Goal: Task Accomplishment & Management: Use online tool/utility

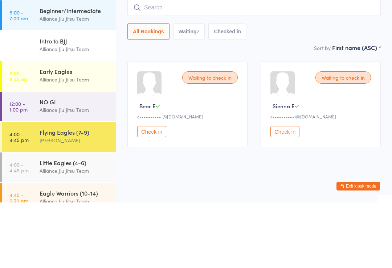
scroll to position [57, 0]
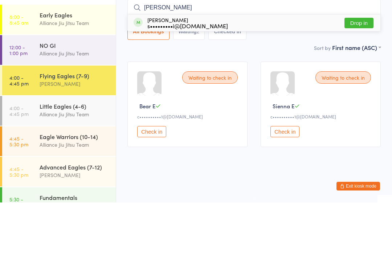
type input "[PERSON_NAME]"
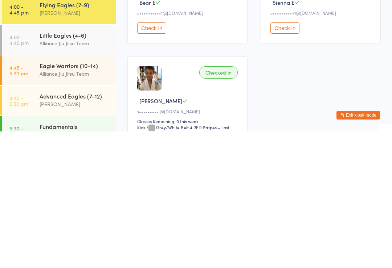
scroll to position [34, 0]
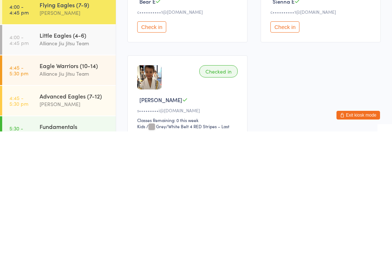
click at [217, 202] on div "Checked in" at bounding box center [218, 208] width 38 height 12
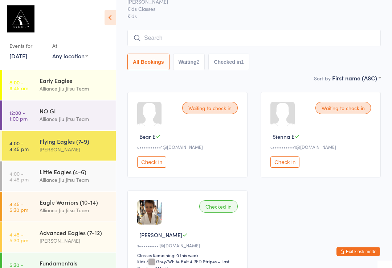
scroll to position [35, 0]
click at [217, 42] on input "search" at bounding box center [253, 38] width 253 height 17
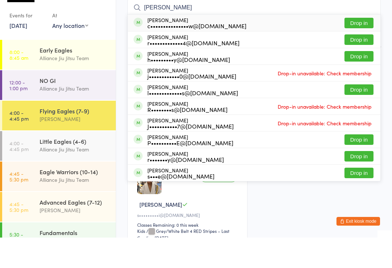
scroll to position [66, 0]
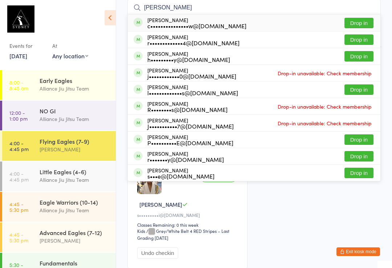
type input "[PERSON_NAME]"
click at [366, 24] on button "Drop in" at bounding box center [358, 23] width 29 height 11
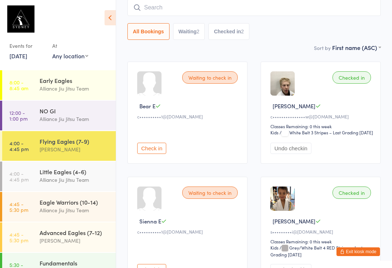
click at [210, 5] on input "search" at bounding box center [253, 7] width 253 height 17
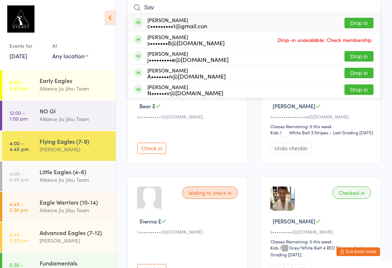
type input "Sav"
click at [359, 24] on button "Drop in" at bounding box center [358, 23] width 29 height 11
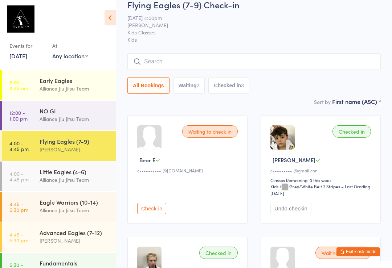
scroll to position [0, 0]
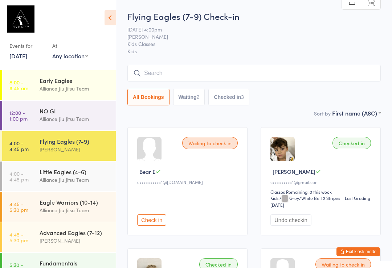
click at [295, 66] on input "search" at bounding box center [253, 73] width 253 height 17
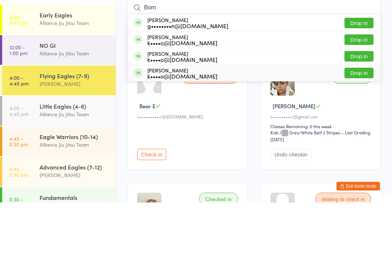
type input "Bom"
click at [360, 131] on div "[PERSON_NAME] k••••o@[DOMAIN_NAME] Drop in" at bounding box center [254, 139] width 252 height 16
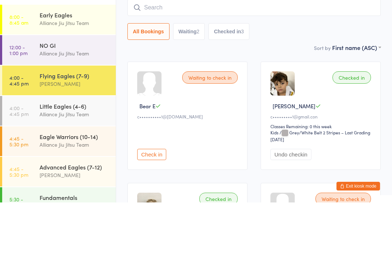
scroll to position [66, 0]
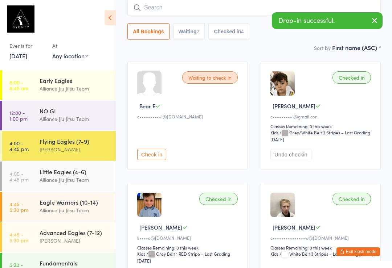
click at [228, 9] on input "search" at bounding box center [253, 7] width 253 height 17
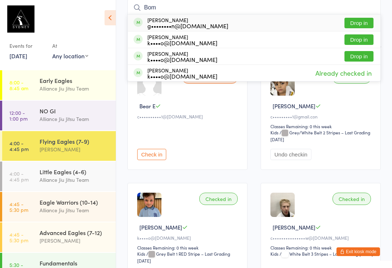
type input "Bom"
click at [356, 44] on button "Drop in" at bounding box center [358, 39] width 29 height 11
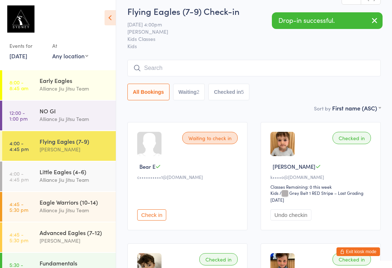
scroll to position [0, 0]
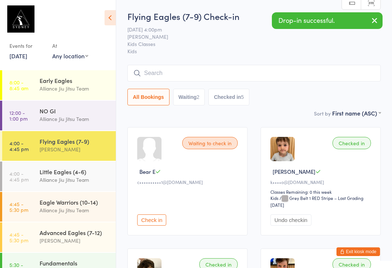
click at [359, 95] on div "All Bookings Waiting 2 Checked in 5" at bounding box center [253, 97] width 253 height 17
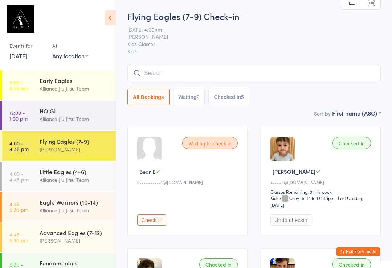
click at [86, 174] on div "Little Eagles (4-6)" at bounding box center [75, 172] width 70 height 8
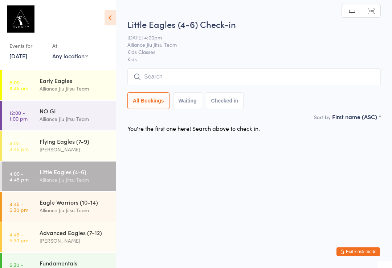
click at [289, 71] on input "search" at bounding box center [253, 77] width 253 height 17
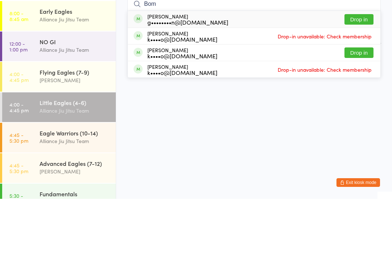
type input "Bom"
click at [359, 117] on button "Drop in" at bounding box center [358, 122] width 29 height 11
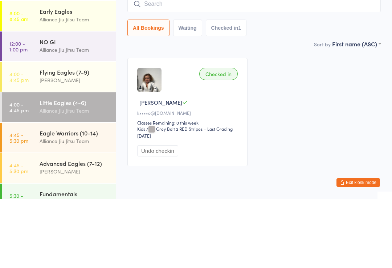
click at [336, 121] on div "Checked in [PERSON_NAME] k••••o@[DOMAIN_NAME] Classes Remaining: 0 this week Ki…" at bounding box center [254, 182] width 266 height 122
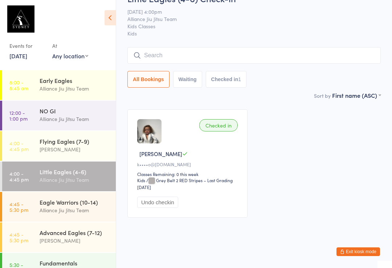
click at [97, 144] on div "Flying Eagles (7-9)" at bounding box center [75, 141] width 70 height 8
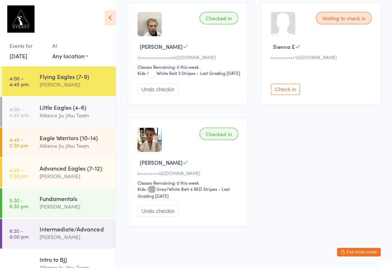
scroll to position [368, 0]
click at [71, 107] on div "Little Eagles (4-6)" at bounding box center [75, 107] width 70 height 8
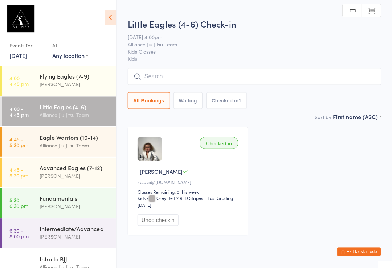
click at [58, 150] on div "Eagle Warriors (10-14) Alliance Jiu Jitsu Team" at bounding box center [78, 141] width 76 height 29
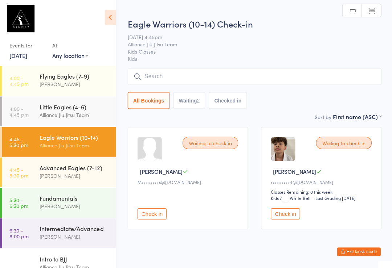
click at [56, 79] on div "Flying Eagles (7-9)" at bounding box center [75, 77] width 70 height 8
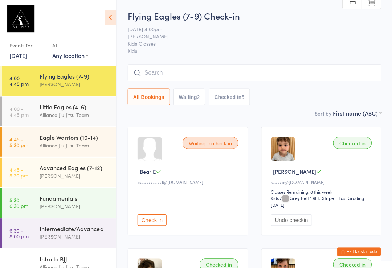
click at [90, 136] on div "Eagle Warriors (10-14)" at bounding box center [75, 137] width 70 height 8
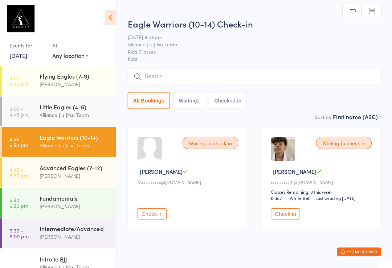
click at [305, 78] on input "search" at bounding box center [253, 77] width 253 height 17
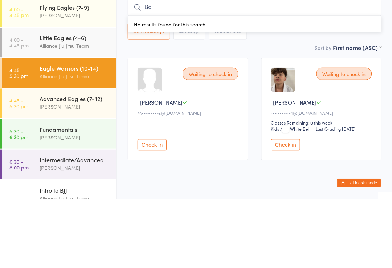
type input "Bom"
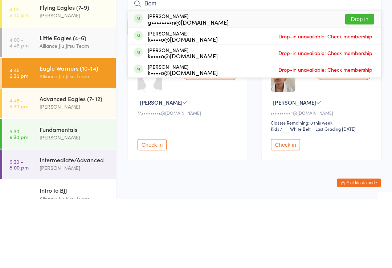
click at [84, 103] on div "Little Eagles (4-6)" at bounding box center [75, 107] width 70 height 8
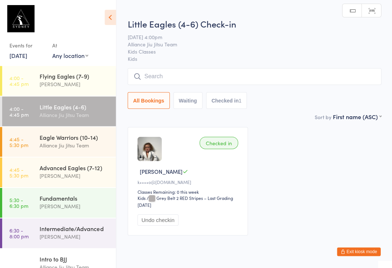
click at [26, 80] on time "4:00 - 4:45 pm" at bounding box center [18, 81] width 19 height 12
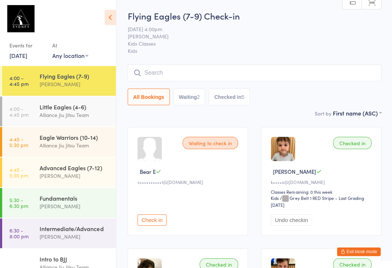
click at [167, 67] on input "search" at bounding box center [253, 73] width 253 height 17
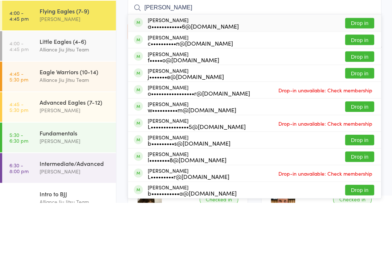
type input "[PERSON_NAME]"
click at [359, 133] on button "Drop in" at bounding box center [358, 138] width 29 height 11
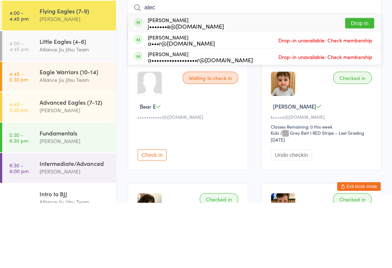
type input "alec"
click at [359, 83] on button "Drop in" at bounding box center [358, 88] width 29 height 11
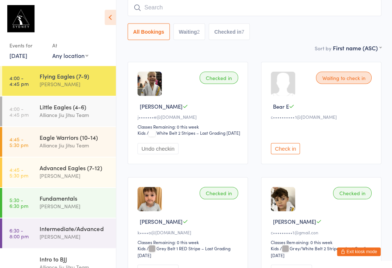
click at [28, 156] on link "4:45 - 5:30 pm Eagle Warriors (10-14) Alliance Jiu Jitsu Team" at bounding box center [59, 142] width 114 height 30
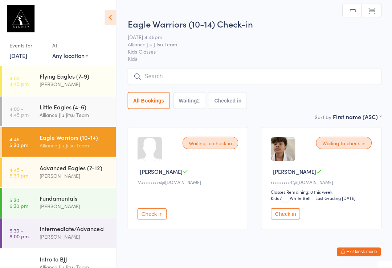
click at [13, 173] on time "4:45 - 5:30 pm" at bounding box center [18, 173] width 19 height 12
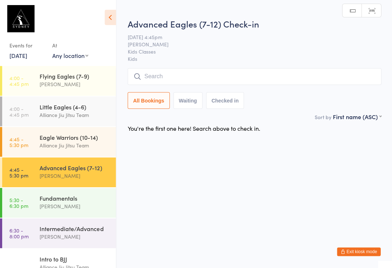
click at [18, 145] on time "4:45 - 5:30 pm" at bounding box center [18, 142] width 19 height 12
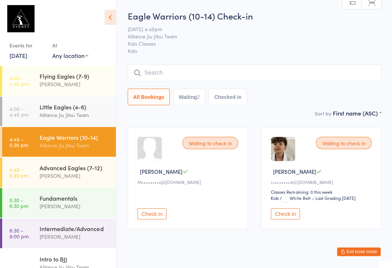
click at [22, 171] on time "4:45 - 5:30 pm" at bounding box center [18, 173] width 19 height 12
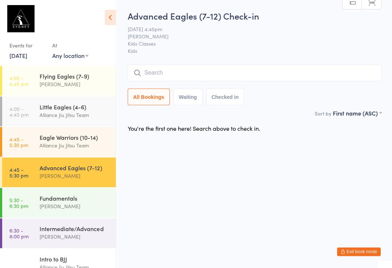
click at [227, 67] on input "search" at bounding box center [253, 73] width 253 height 17
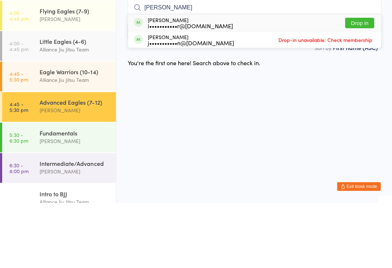
type input "[PERSON_NAME]"
click at [362, 83] on button "Drop in" at bounding box center [358, 88] width 29 height 11
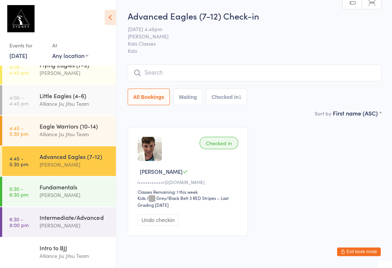
scroll to position [133, 0]
click at [32, 191] on link "5:30 - 6:30 pm Fundamentals [PERSON_NAME]" at bounding box center [59, 192] width 114 height 30
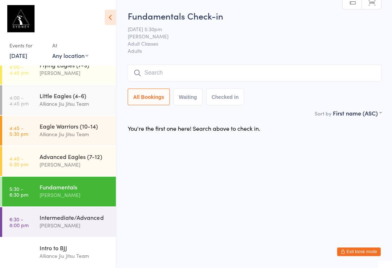
click at [272, 76] on input "search" at bounding box center [253, 73] width 253 height 17
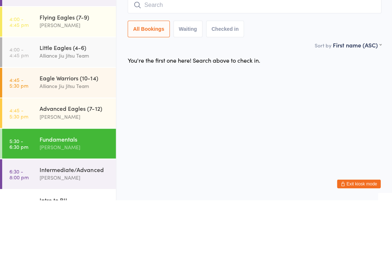
scroll to position [112, 0]
click at [73, 82] on div "Flying Eagles (7-9)" at bounding box center [75, 86] width 70 height 8
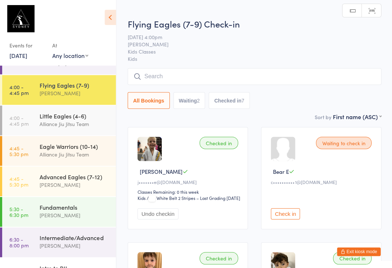
click at [81, 181] on div "Advanced Eagles (7-12)" at bounding box center [75, 177] width 70 height 8
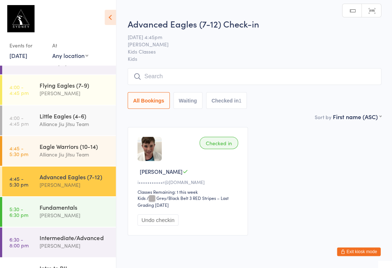
click at [64, 89] on div "Flying Eagles (7-9)" at bounding box center [75, 86] width 70 height 8
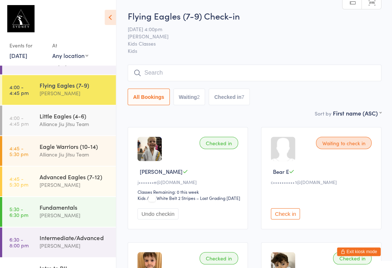
click at [203, 79] on input "search" at bounding box center [253, 73] width 253 height 17
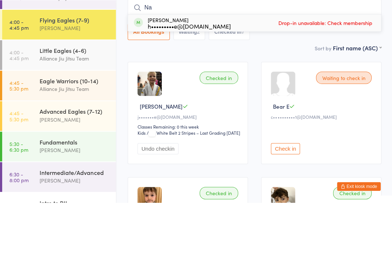
type input "N"
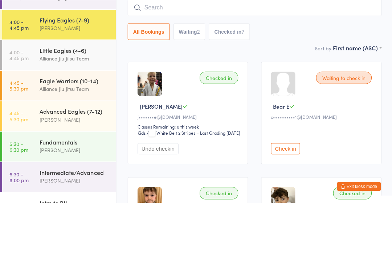
click at [246, 109] on div "Sort by First name (ASC) First name (ASC) First name (DESC) Last name (ASC) Las…" at bounding box center [253, 113] width 253 height 8
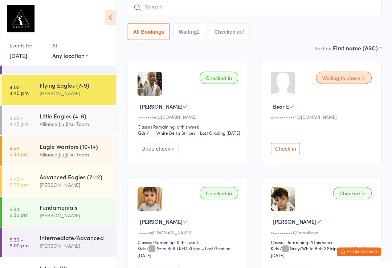
click at [277, 13] on input "search" at bounding box center [253, 8] width 253 height 17
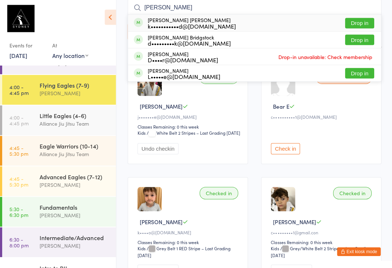
type input "[PERSON_NAME]"
click at [364, 26] on button "Drop in" at bounding box center [358, 23] width 29 height 11
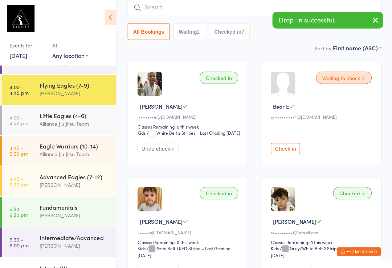
scroll to position [65, 0]
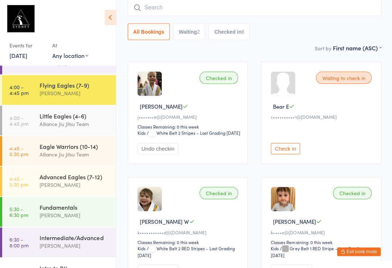
click at [65, 120] on div "Little Eagles (4-6)" at bounding box center [75, 116] width 70 height 8
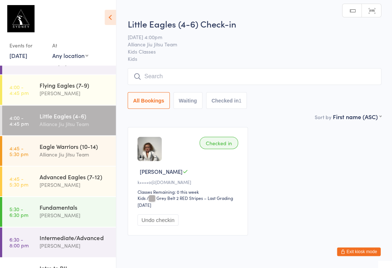
click at [176, 73] on input "search" at bounding box center [253, 77] width 253 height 17
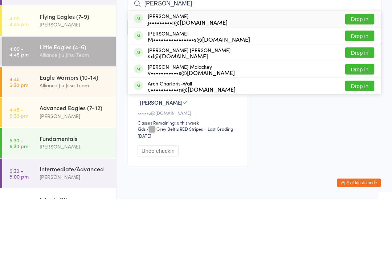
type input "[PERSON_NAME]"
click at [361, 100] on button "Drop in" at bounding box center [358, 105] width 29 height 11
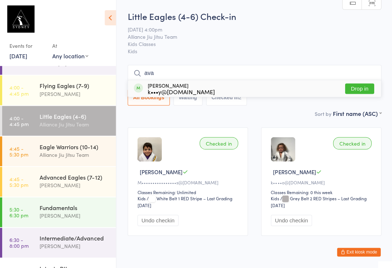
click at [191, 100] on button "Waiting" at bounding box center [187, 97] width 29 height 17
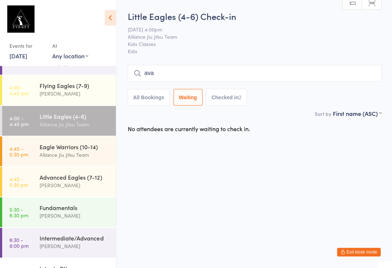
click at [298, 74] on input "ava" at bounding box center [253, 73] width 253 height 17
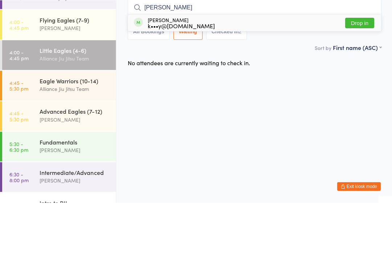
type input "[PERSON_NAME]"
click at [359, 83] on button "Drop in" at bounding box center [358, 88] width 29 height 11
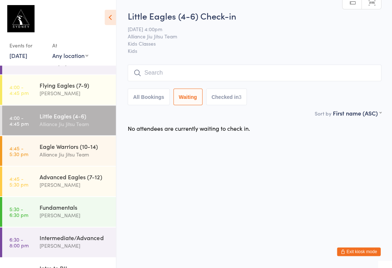
click at [95, 151] on div "Eagle Warriors (10-14)" at bounding box center [75, 147] width 70 height 8
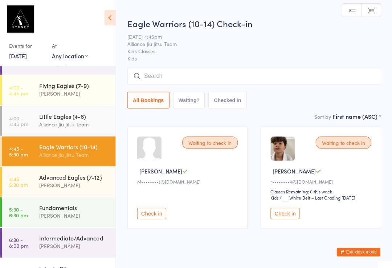
scroll to position [0, 0]
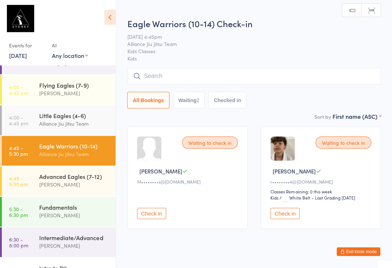
click at [107, 124] on div "Alliance Jiu Jitsu Team" at bounding box center [75, 124] width 70 height 8
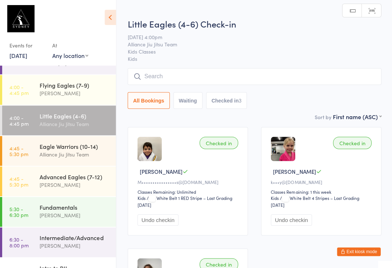
click at [77, 95] on div "[PERSON_NAME]" at bounding box center [75, 94] width 70 height 8
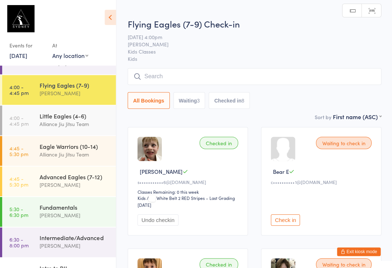
click at [166, 69] on input "search" at bounding box center [253, 77] width 253 height 17
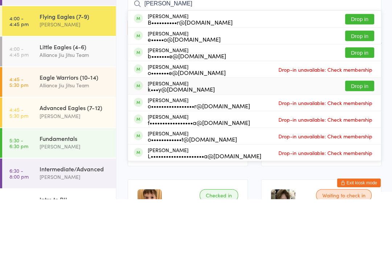
type input "[PERSON_NAME]"
click at [367, 150] on button "Drop in" at bounding box center [358, 155] width 29 height 11
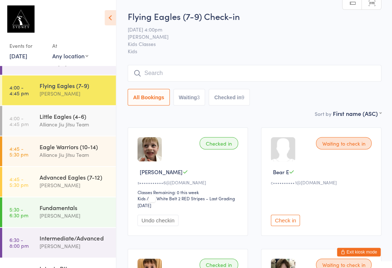
click at [172, 77] on input "search" at bounding box center [253, 73] width 253 height 17
click at [351, 66] on input "Ava" at bounding box center [253, 73] width 253 height 17
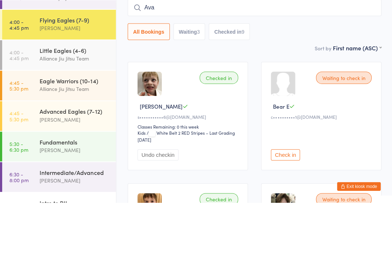
click at [248, 65] on input "Ava" at bounding box center [253, 73] width 253 height 17
click at [272, 65] on input "Ava" at bounding box center [253, 73] width 253 height 17
click at [287, 65] on input "Ava" at bounding box center [253, 73] width 253 height 17
type input "A"
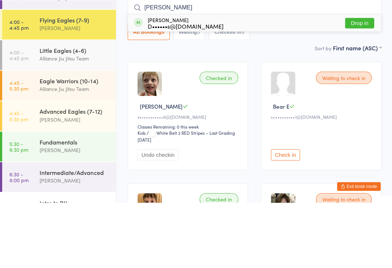
type input "[PERSON_NAME]"
click at [359, 83] on button "Drop in" at bounding box center [358, 88] width 29 height 11
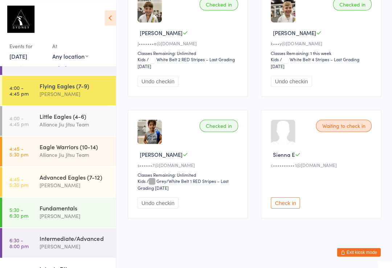
click at [292, 208] on button "Check in" at bounding box center [284, 202] width 29 height 11
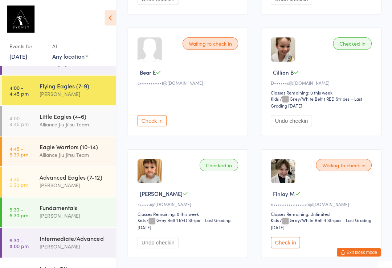
scroll to position [221, 0]
click at [157, 126] on button "Check in" at bounding box center [151, 120] width 29 height 11
click at [97, 94] on div "[PERSON_NAME]" at bounding box center [75, 94] width 70 height 8
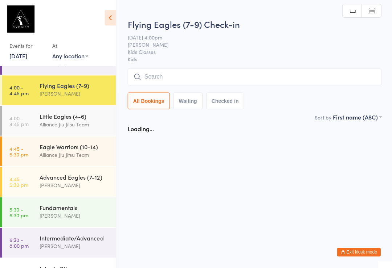
scroll to position [0, 0]
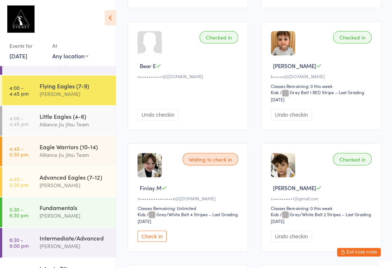
click at [150, 242] on button "Check in" at bounding box center [151, 236] width 29 height 11
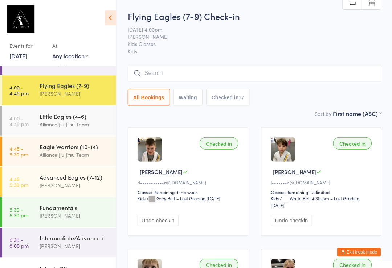
click at [201, 72] on input "search" at bounding box center [253, 73] width 253 height 17
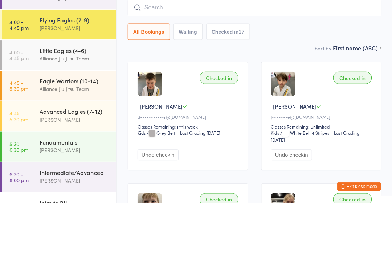
click at [346, 127] on div "Checked in [PERSON_NAME] [PERSON_NAME]•••••••e@[DOMAIN_NAME] Classes Remaining:…" at bounding box center [320, 181] width 120 height 108
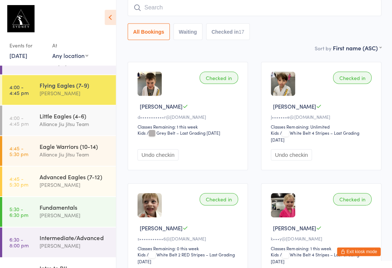
click at [157, 9] on input "search" at bounding box center [253, 8] width 253 height 17
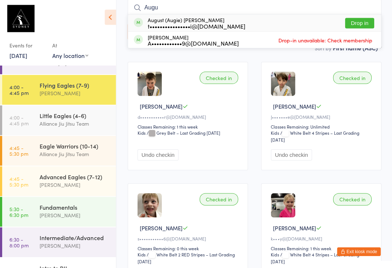
type input "Augu"
click at [360, 24] on button "Drop in" at bounding box center [358, 23] width 29 height 11
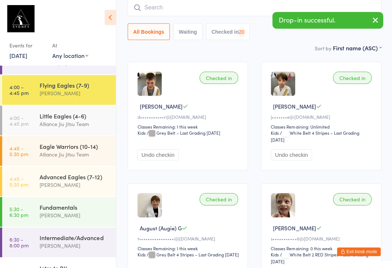
click at [157, 8] on input "search" at bounding box center [253, 8] width 253 height 17
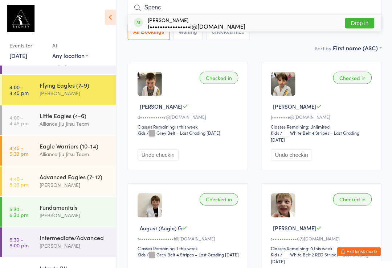
type input "Spenc"
click at [358, 26] on button "Drop in" at bounding box center [358, 23] width 29 height 11
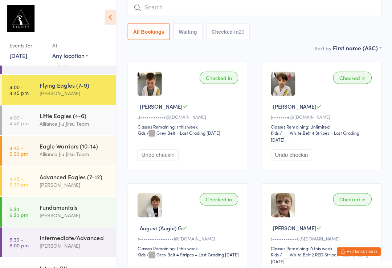
scroll to position [65, 0]
click at [23, 148] on time "4:45 - 5:30 pm" at bounding box center [18, 151] width 19 height 12
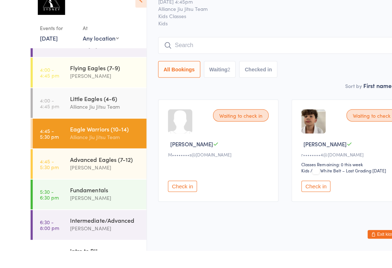
scroll to position [10, 0]
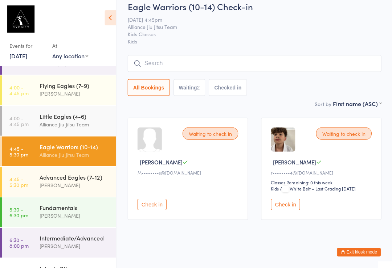
click at [344, 61] on input "search" at bounding box center [253, 63] width 253 height 17
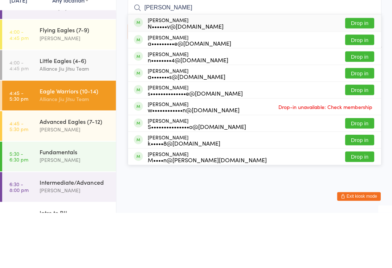
type input "[PERSON_NAME]"
click at [297, 70] on div "[PERSON_NAME] N••••••v@[DOMAIN_NAME] Drop in" at bounding box center [254, 78] width 252 height 17
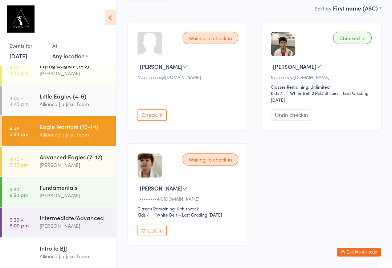
scroll to position [133, 0]
click at [82, 99] on div "Little Eagles (4-6)" at bounding box center [75, 96] width 70 height 8
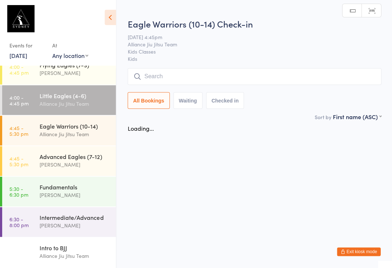
click at [185, 71] on input "search" at bounding box center [253, 77] width 253 height 17
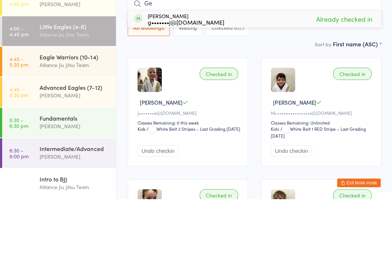
type input "G"
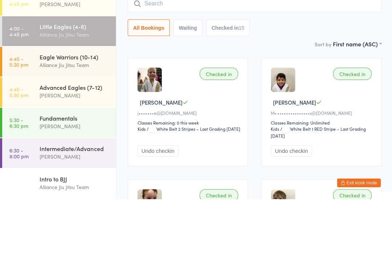
click at [26, 125] on time "4:45 - 5:30 pm" at bounding box center [18, 131] width 19 height 12
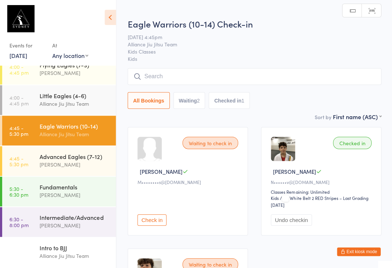
click at [243, 73] on input "search" at bounding box center [253, 77] width 253 height 17
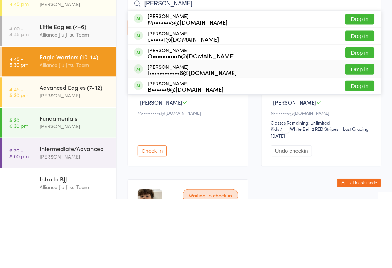
type input "[PERSON_NAME]"
click at [165, 139] on div "l••••••••••••6@[DOMAIN_NAME]" at bounding box center [191, 142] width 89 height 6
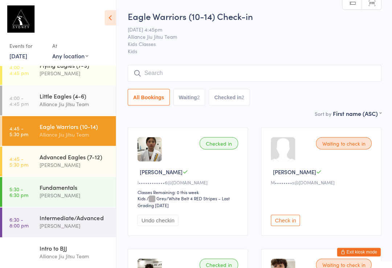
click at [237, 69] on input "search" at bounding box center [253, 73] width 253 height 17
click at [225, 78] on input "search" at bounding box center [253, 73] width 253 height 17
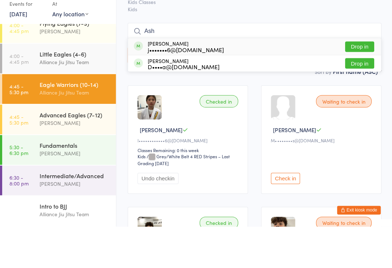
type input "Ash"
click at [363, 83] on button "Drop in" at bounding box center [358, 88] width 29 height 11
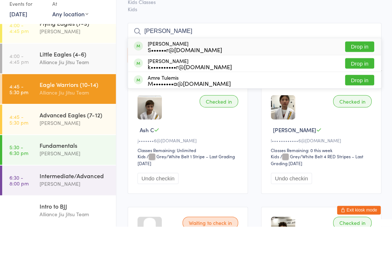
type input "[PERSON_NAME]"
click at [180, 83] on div "[PERSON_NAME] S••••••r@[DOMAIN_NAME]" at bounding box center [184, 89] width 74 height 12
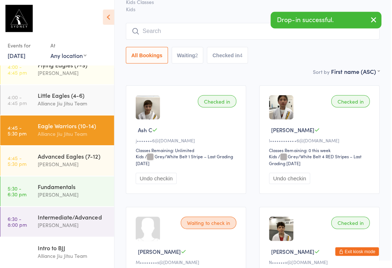
scroll to position [42, 1]
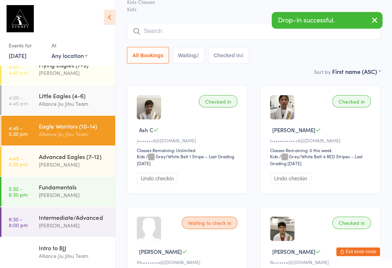
click at [181, 32] on input "search" at bounding box center [253, 31] width 253 height 17
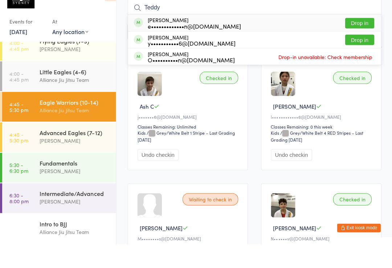
type input "Teddy"
click at [363, 59] on button "Drop in" at bounding box center [358, 64] width 29 height 11
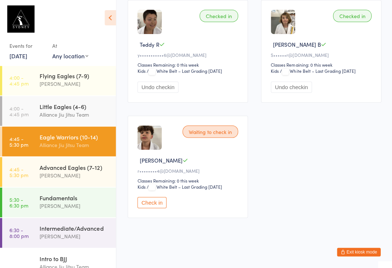
scroll to position [372, 0]
click at [154, 208] on button "Check in" at bounding box center [151, 202] width 29 height 11
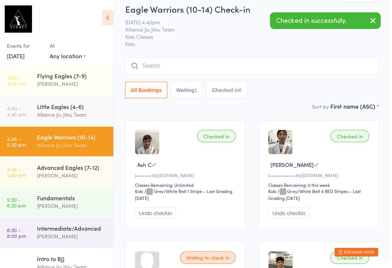
scroll to position [0, 0]
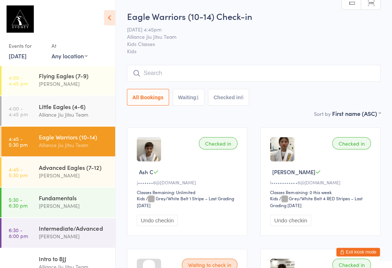
click at [77, 172] on div "[PERSON_NAME]" at bounding box center [75, 175] width 70 height 8
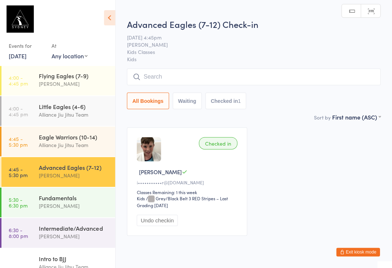
click at [88, 139] on div "Eagle Warriors (10-14)" at bounding box center [75, 137] width 70 height 8
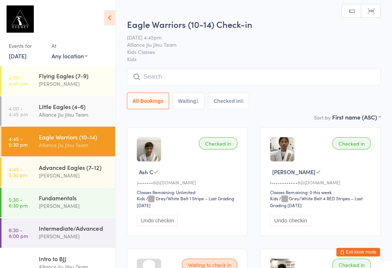
click at [71, 210] on div "[PERSON_NAME]" at bounding box center [75, 206] width 70 height 8
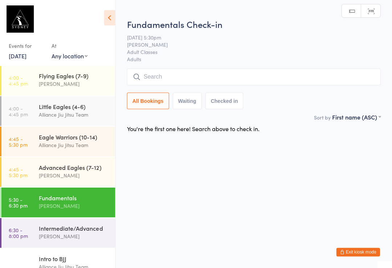
click at [58, 181] on div "Advanced Eagles (7-12) [PERSON_NAME]" at bounding box center [78, 171] width 76 height 29
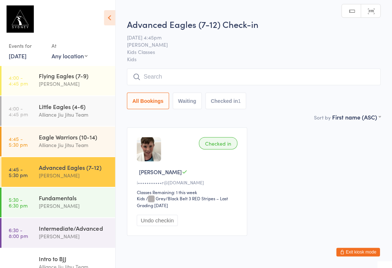
click at [72, 147] on div "Alliance Jiu Jitsu Team" at bounding box center [75, 145] width 70 height 8
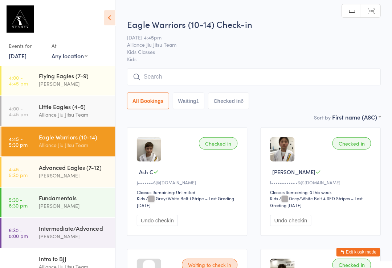
click at [82, 113] on div "Alliance Jiu Jitsu Team" at bounding box center [75, 114] width 70 height 8
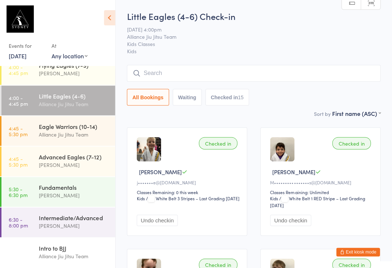
scroll to position [133, 0]
click at [59, 252] on div "Intro to BJJ" at bounding box center [75, 248] width 70 height 8
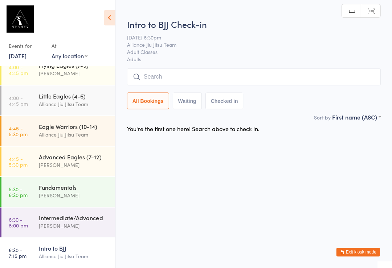
click at [38, 201] on link "5:30 - 6:30 pm Fundamentals [PERSON_NAME]" at bounding box center [59, 192] width 114 height 30
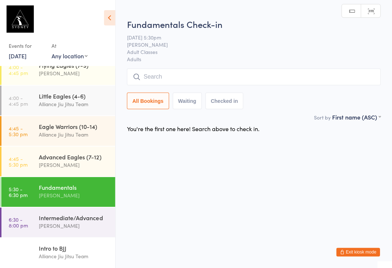
click at [32, 165] on link "4:45 - 5:30 pm Advanced Eagles (7-12) [PERSON_NAME]" at bounding box center [59, 162] width 114 height 30
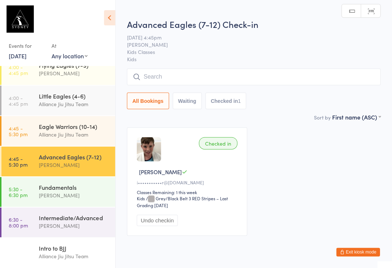
click at [25, 137] on link "4:45 - 5:30 pm Eagle Warriors (10-14) Alliance Jiu Jitsu Team" at bounding box center [59, 131] width 114 height 30
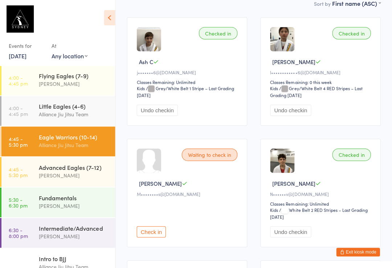
scroll to position [114, 0]
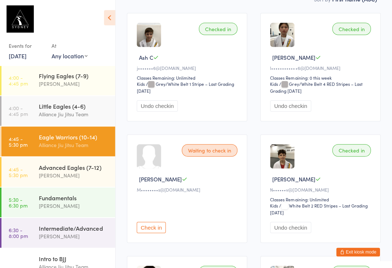
click at [151, 233] on button "Check in" at bounding box center [151, 227] width 29 height 11
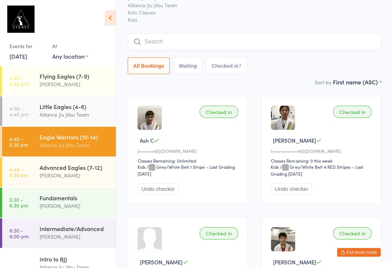
scroll to position [0, 0]
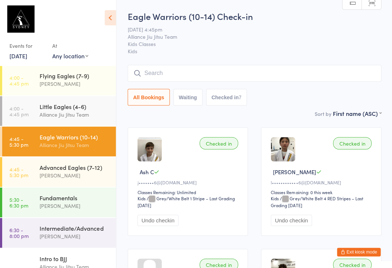
click at [66, 203] on div "[PERSON_NAME]" at bounding box center [75, 206] width 70 height 8
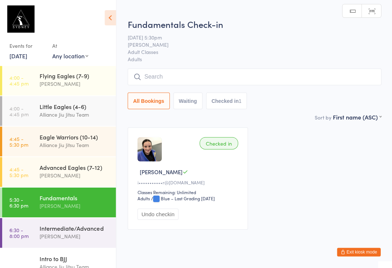
click at [222, 70] on input "search" at bounding box center [253, 77] width 253 height 17
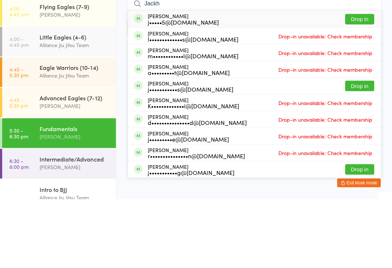
type input "Jackh"
click at [352, 150] on button "Drop in" at bounding box center [358, 155] width 29 height 11
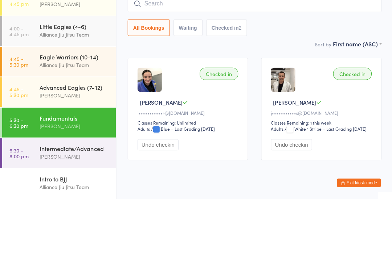
scroll to position [133, 0]
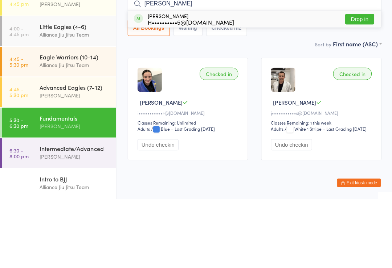
type input "[PERSON_NAME]"
click at [358, 83] on button "Drop in" at bounding box center [358, 88] width 29 height 11
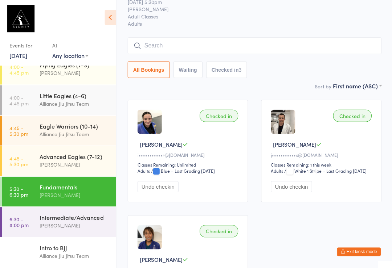
click at [193, 45] on input "search" at bounding box center [253, 46] width 253 height 17
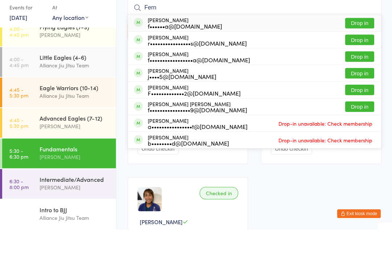
type input "Fern"
click at [362, 140] on button "Drop in" at bounding box center [358, 145] width 29 height 11
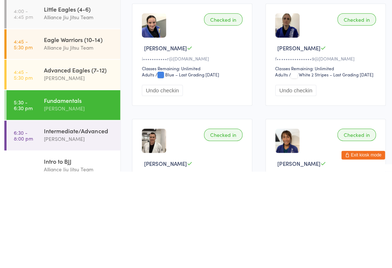
scroll to position [122, 0]
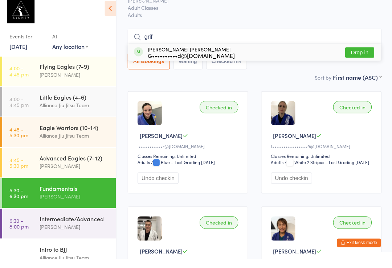
type input "grif"
click at [355, 57] on button "Drop in" at bounding box center [358, 62] width 29 height 11
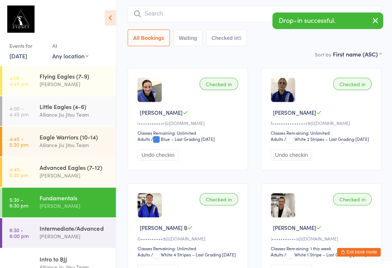
scroll to position [59, 0]
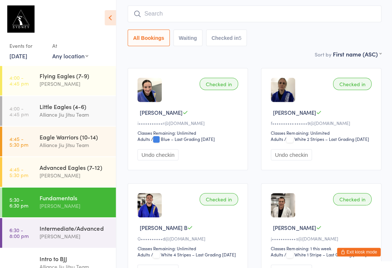
click at [171, 16] on input "search" at bounding box center [253, 13] width 253 height 17
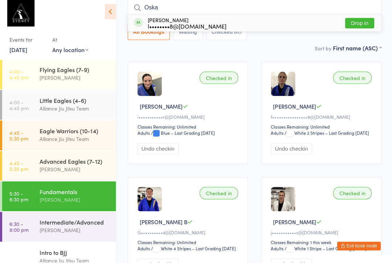
type input "Oska"
click at [359, 24] on button "Drop in" at bounding box center [358, 29] width 29 height 11
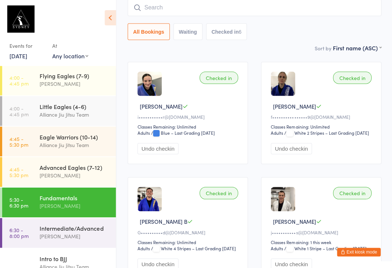
click at [270, 9] on input "search" at bounding box center [253, 7] width 253 height 17
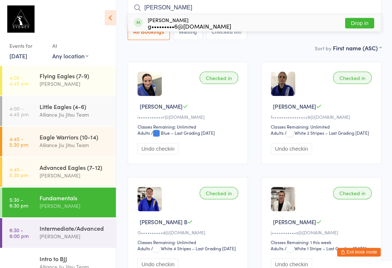
type input "[PERSON_NAME]"
click at [364, 25] on button "Drop in" at bounding box center [358, 23] width 29 height 11
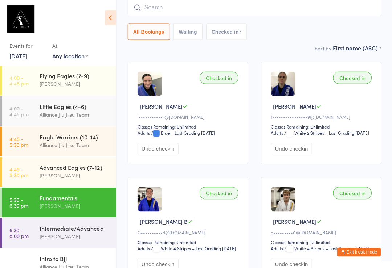
click at [221, 8] on input "search" at bounding box center [253, 7] width 253 height 17
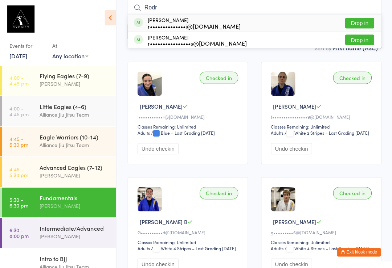
type input "Rodr"
click at [361, 25] on button "Drop in" at bounding box center [358, 23] width 29 height 11
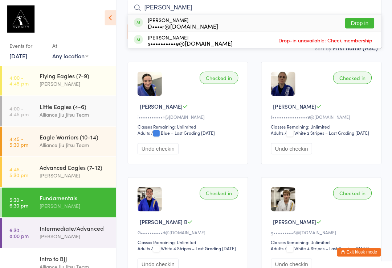
type input "[PERSON_NAME]"
click at [190, 28] on div "D••••r@[DOMAIN_NAME]" at bounding box center [182, 26] width 70 height 6
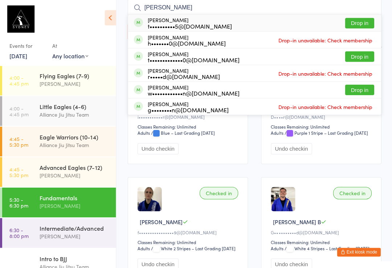
type input "[PERSON_NAME]"
click at [365, 54] on button "Drop in" at bounding box center [358, 56] width 29 height 11
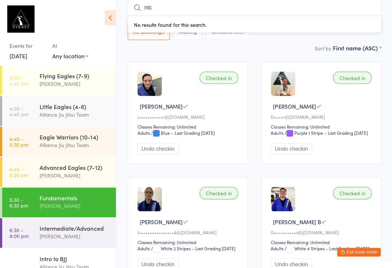
type input "[PERSON_NAME]"
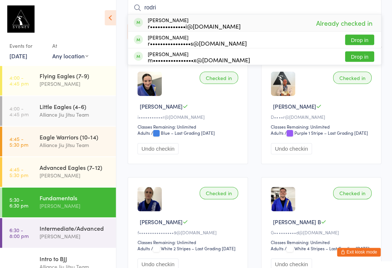
type input "rodri"
click at [178, 33] on div "[PERSON_NAME] r••••••••••••••••s@[DOMAIN_NAME] Drop in" at bounding box center [254, 40] width 252 height 16
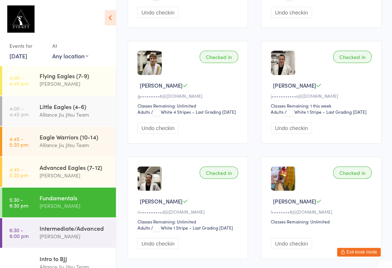
scroll to position [317, 0]
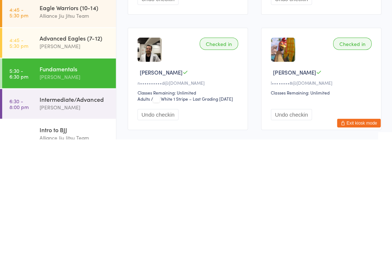
click at [69, 202] on div "[PERSON_NAME]" at bounding box center [75, 206] width 70 height 8
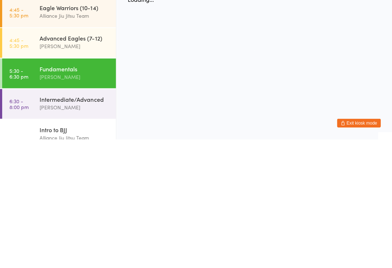
scroll to position [0, 0]
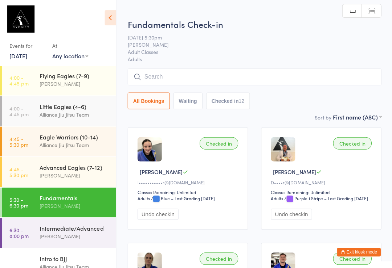
click at [245, 85] on input "search" at bounding box center [253, 77] width 253 height 17
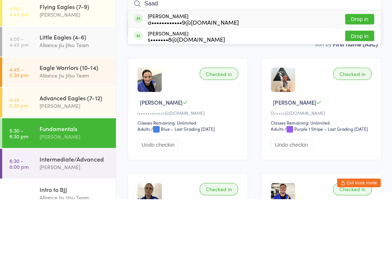
click at [370, 65] on input "Saad" at bounding box center [253, 73] width 253 height 17
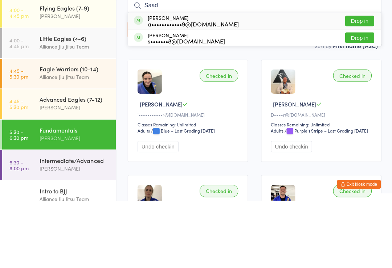
type input "Saad"
click at [372, 83] on button "Drop in" at bounding box center [358, 88] width 29 height 11
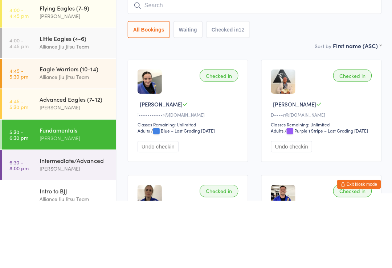
scroll to position [66, 0]
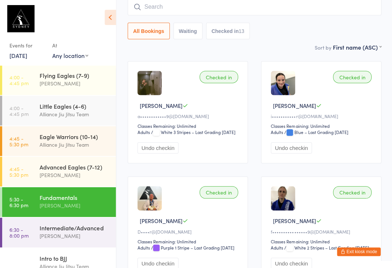
click at [139, 3] on input "search" at bounding box center [253, 7] width 253 height 17
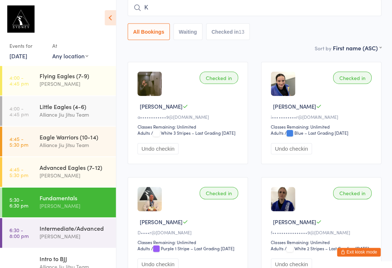
type input "Kr"
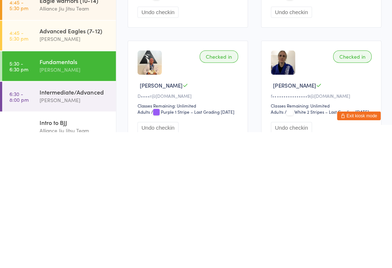
click at [85, 202] on div "[PERSON_NAME]" at bounding box center [75, 206] width 70 height 8
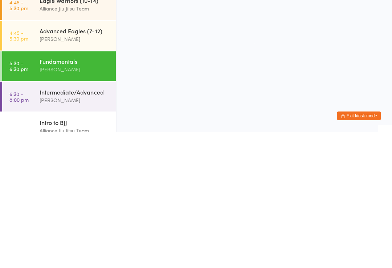
scroll to position [0, 0]
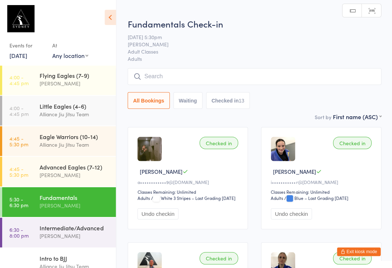
click at [160, 75] on input "search" at bounding box center [253, 77] width 253 height 17
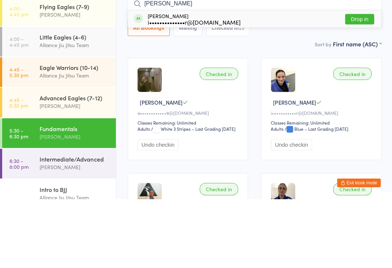
type input "[PERSON_NAME]"
click at [354, 83] on button "Drop in" at bounding box center [358, 88] width 29 height 11
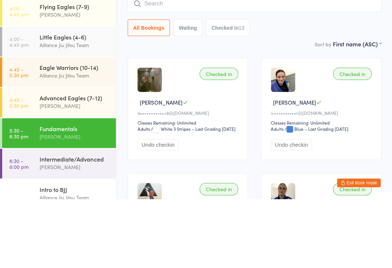
scroll to position [69, 0]
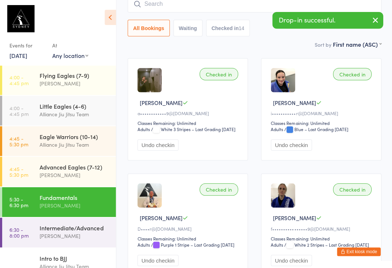
click at [178, 9] on input "search" at bounding box center [253, 4] width 253 height 17
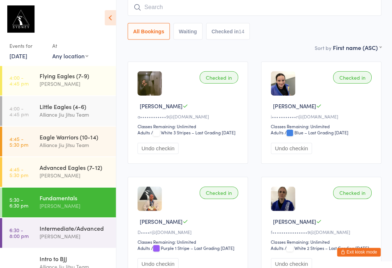
scroll to position [66, 0]
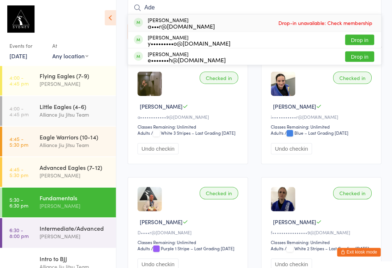
type input "Ade"
click at [366, 59] on button "Drop in" at bounding box center [358, 56] width 29 height 11
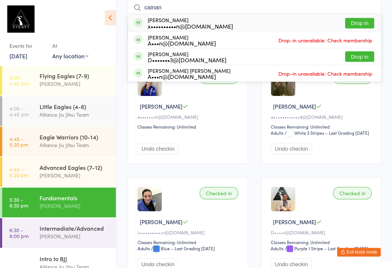
type input "cainan"
click at [178, 24] on div "x••••••••••n@[DOMAIN_NAME]" at bounding box center [189, 26] width 85 height 6
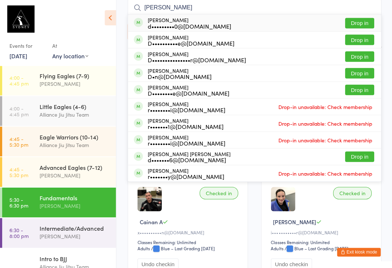
type input "[PERSON_NAME]"
click at [363, 22] on button "Drop in" at bounding box center [358, 23] width 29 height 11
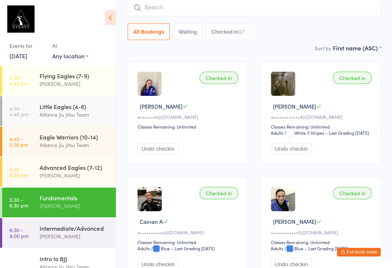
click at [233, 9] on input "search" at bounding box center [253, 7] width 253 height 17
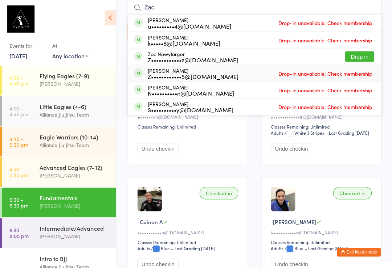
type input "Zac"
click at [189, 79] on div "Z••••••••••••5@[DOMAIN_NAME]" at bounding box center [192, 76] width 91 height 6
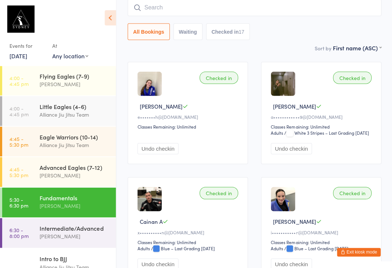
click at [189, 11] on input "search" at bounding box center [253, 7] width 253 height 17
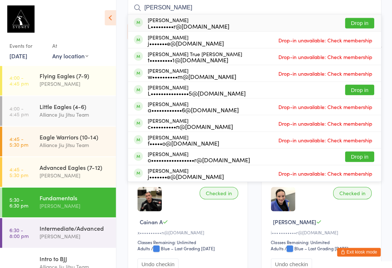
type input "[PERSON_NAME]"
click at [367, 19] on button "Drop in" at bounding box center [358, 23] width 29 height 11
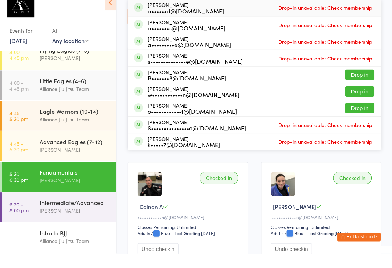
scroll to position [122, 0]
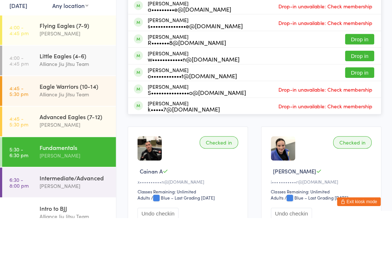
type input "will"
click at [360, 101] on button "Drop in" at bounding box center [358, 106] width 29 height 11
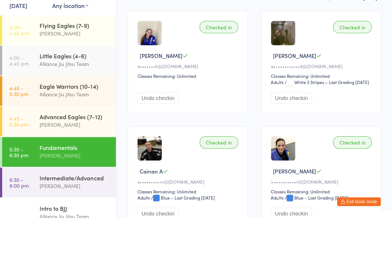
scroll to position [116, 0]
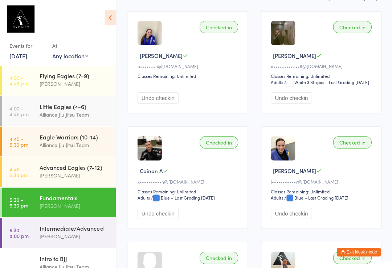
click at [90, 230] on div "Intermediate/Advanced" at bounding box center [75, 228] width 70 height 8
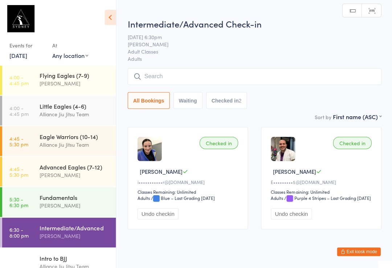
click at [207, 71] on input "search" at bounding box center [253, 77] width 253 height 17
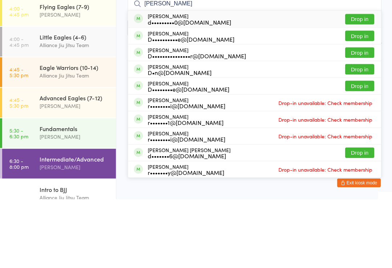
type input "[PERSON_NAME]"
click at [354, 100] on button "Drop in" at bounding box center [358, 105] width 29 height 11
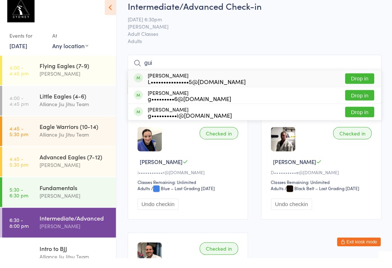
type input "gui"
click at [358, 83] on button "Drop in" at bounding box center [358, 88] width 29 height 11
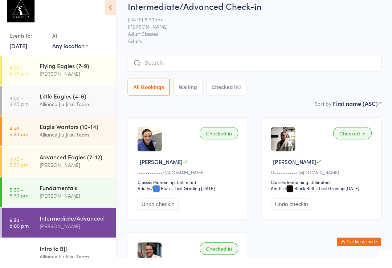
scroll to position [10, 0]
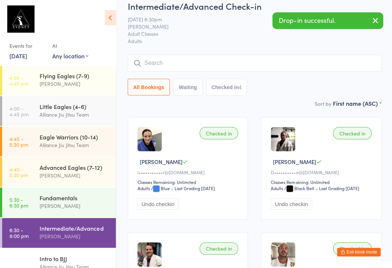
click at [266, 68] on input "search" at bounding box center [253, 63] width 253 height 17
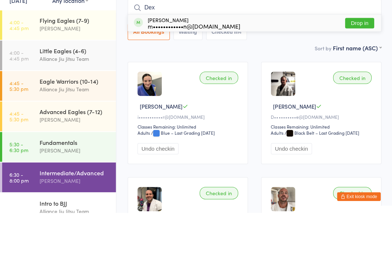
type input "Dex"
click at [358, 74] on button "Drop in" at bounding box center [358, 79] width 29 height 11
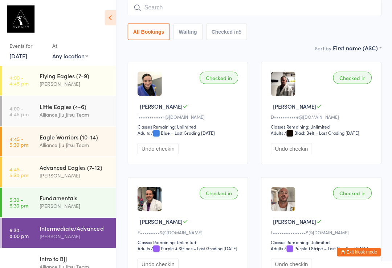
click at [192, 7] on input "search" at bounding box center [253, 7] width 253 height 17
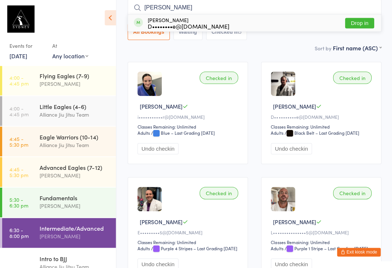
type input "[PERSON_NAME]"
click at [367, 16] on div "[PERSON_NAME] D••••••••e@[DOMAIN_NAME] Drop in" at bounding box center [254, 23] width 252 height 17
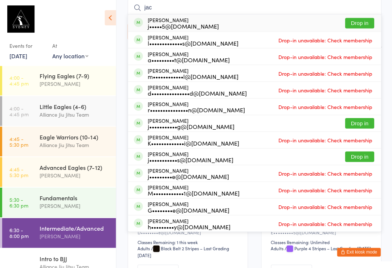
type input "jac"
click at [353, 27] on button "Drop in" at bounding box center [358, 23] width 29 height 11
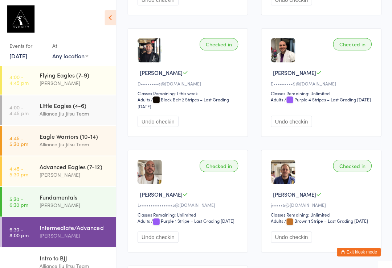
scroll to position [122, 0]
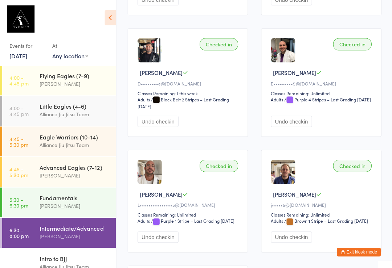
click at [50, 204] on div "[PERSON_NAME]" at bounding box center [75, 206] width 70 height 8
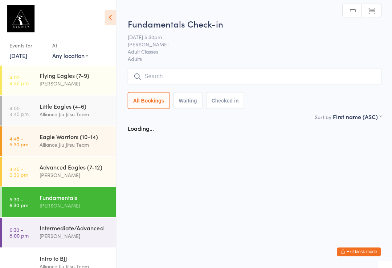
click at [175, 77] on input "search" at bounding box center [253, 77] width 253 height 17
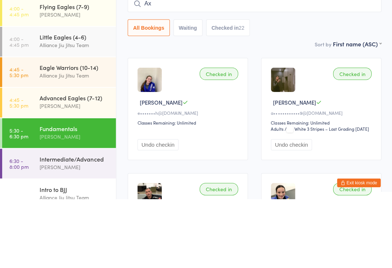
type input "A"
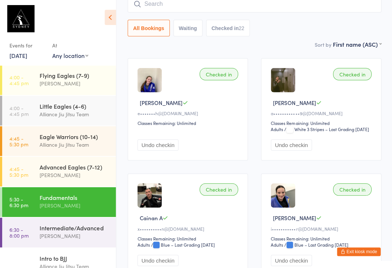
click at [233, 8] on input "search" at bounding box center [253, 4] width 253 height 17
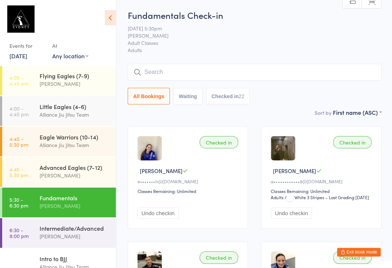
scroll to position [0, 0]
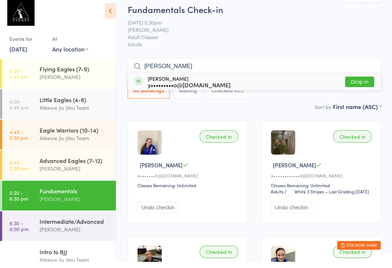
type input "[PERSON_NAME]"
click at [363, 83] on button "Drop in" at bounding box center [358, 88] width 29 height 11
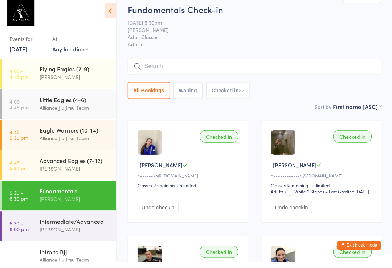
scroll to position [7, 0]
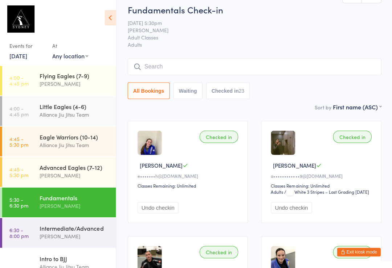
click at [185, 66] on input "search" at bounding box center [253, 66] width 253 height 17
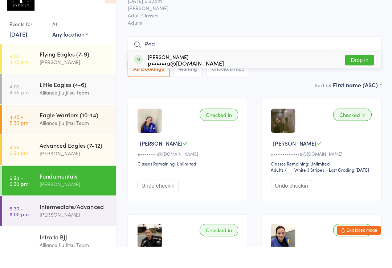
type input "Ped"
click at [355, 77] on button "Drop in" at bounding box center [358, 82] width 29 height 11
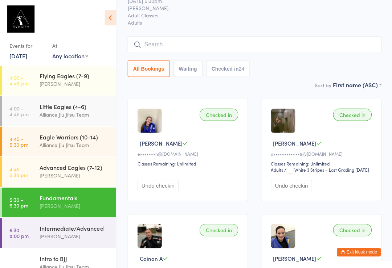
click at [79, 234] on div "[PERSON_NAME]" at bounding box center [75, 236] width 70 height 8
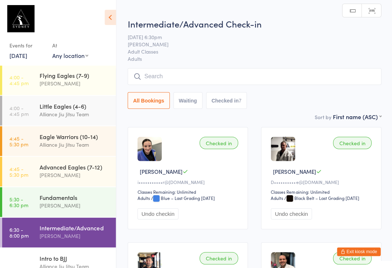
click at [199, 82] on input "search" at bounding box center [253, 77] width 253 height 17
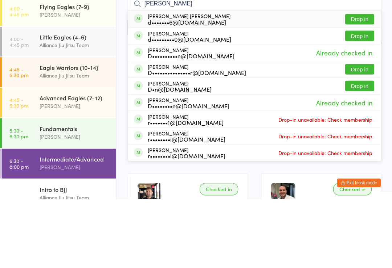
type input "[PERSON_NAME]"
click at [299, 80] on div "[PERSON_NAME] [PERSON_NAME] d•••••••6@[DOMAIN_NAME] Drop in" at bounding box center [254, 88] width 252 height 17
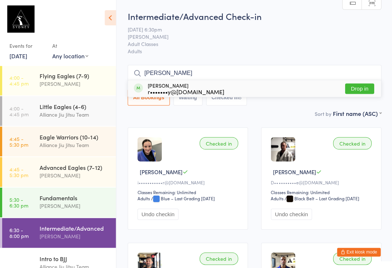
type input "[PERSON_NAME]"
click at [359, 86] on button "Drop in" at bounding box center [358, 88] width 29 height 11
